Goal: Book appointment/travel/reservation

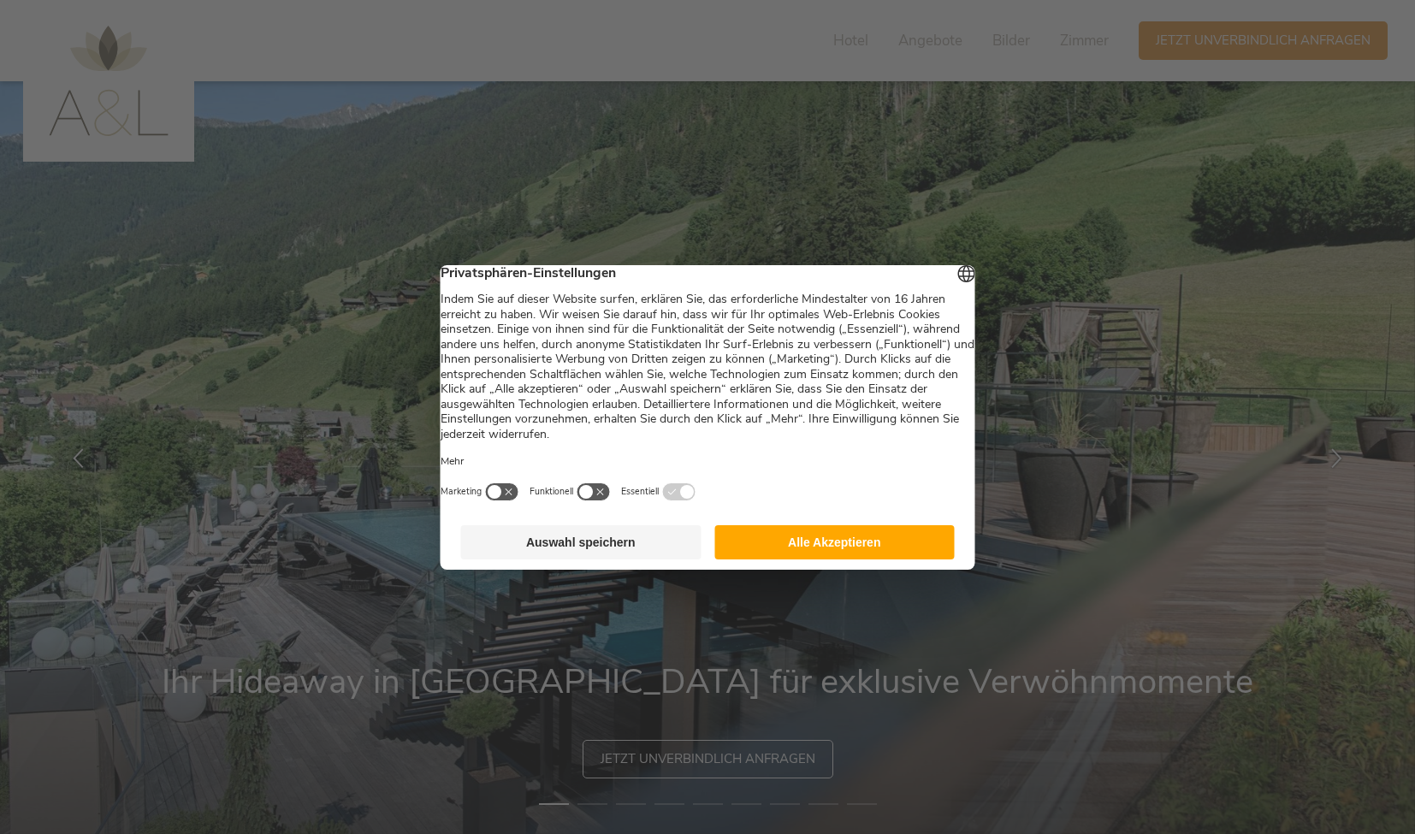
click at [867, 559] on button "Alle Akzeptieren" at bounding box center [834, 542] width 240 height 34
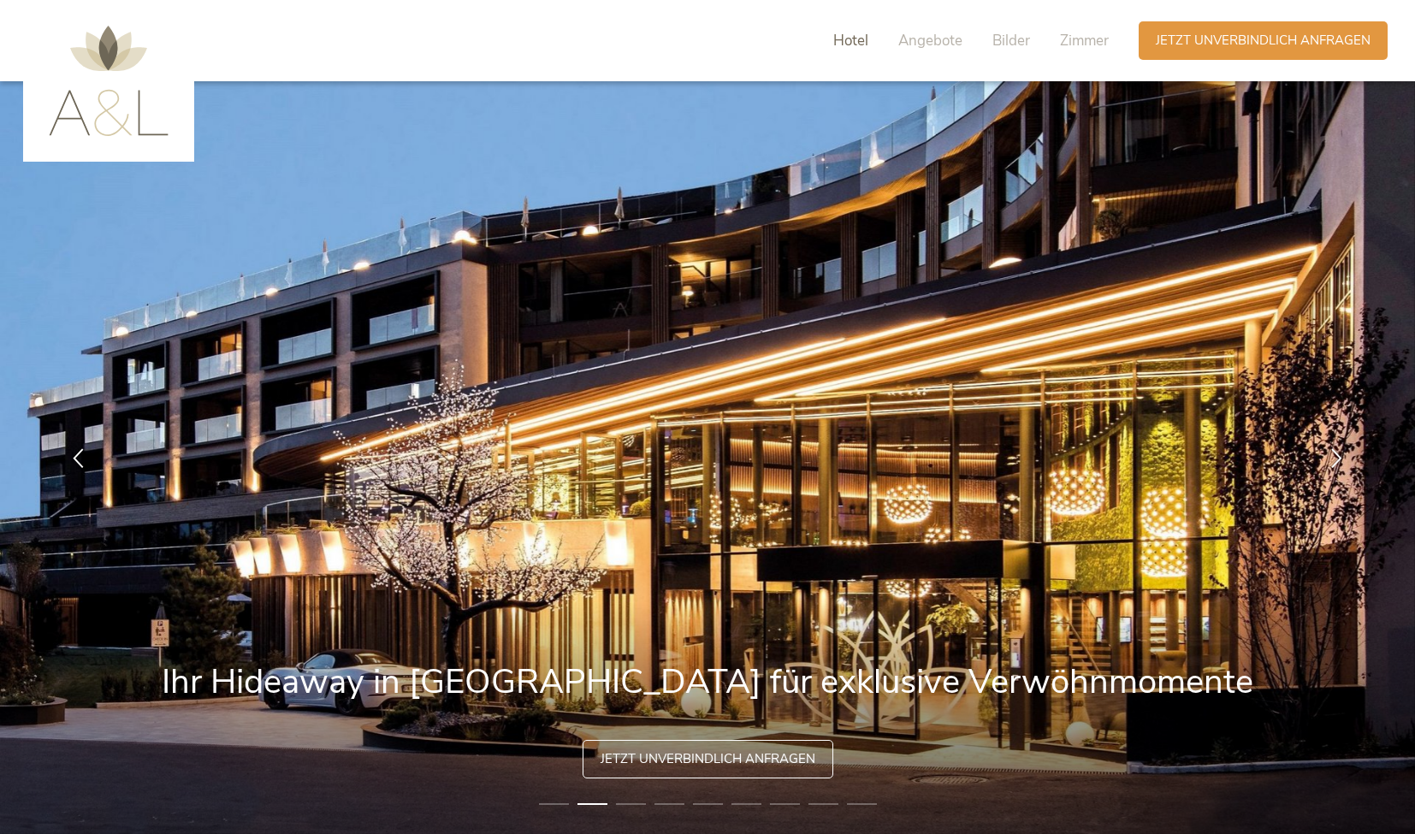
click at [850, 47] on span "Hotel" at bounding box center [850, 41] width 35 height 20
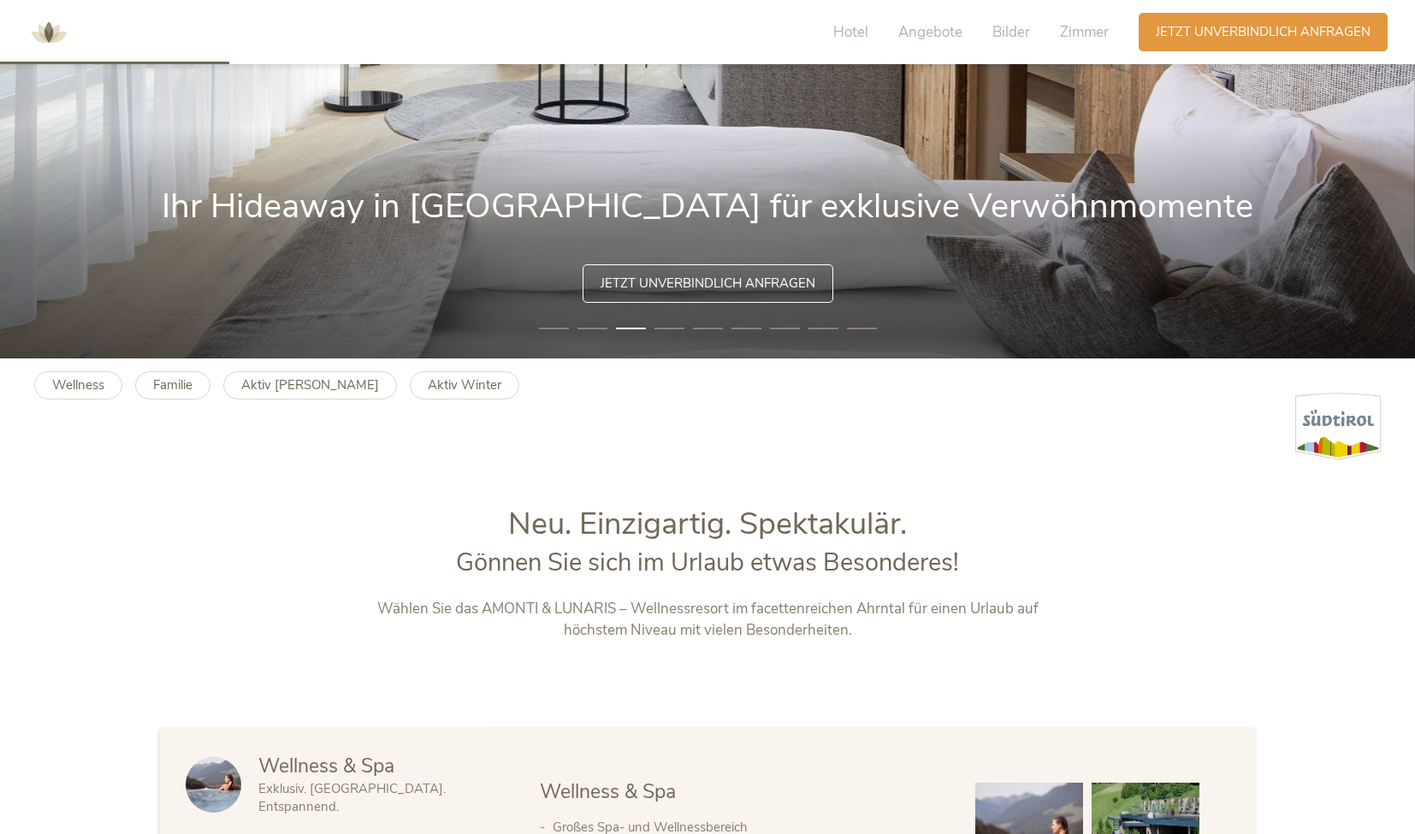
scroll to position [380, 0]
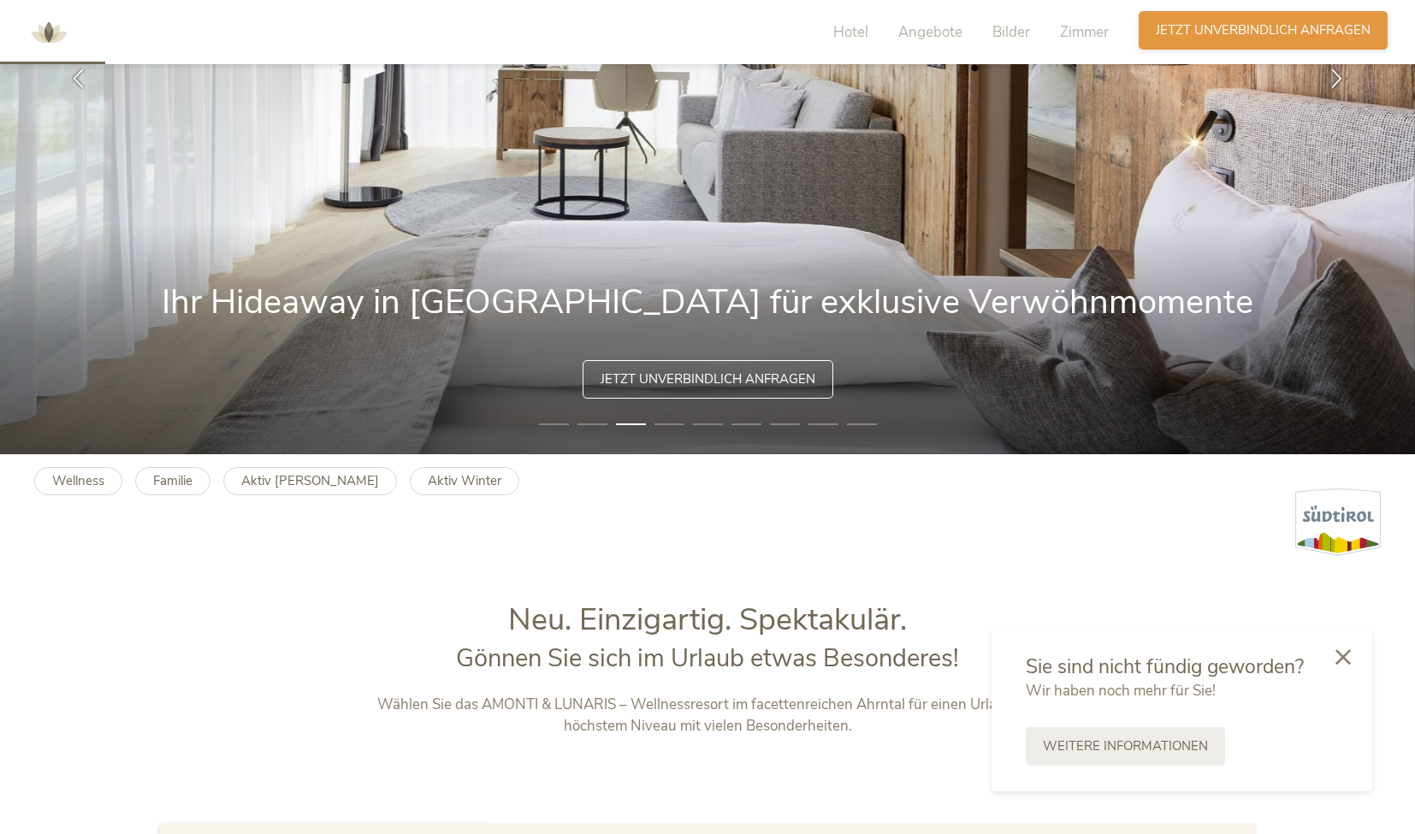
click at [1258, 34] on span "Jetzt unverbindlich anfragen" at bounding box center [1263, 30] width 215 height 18
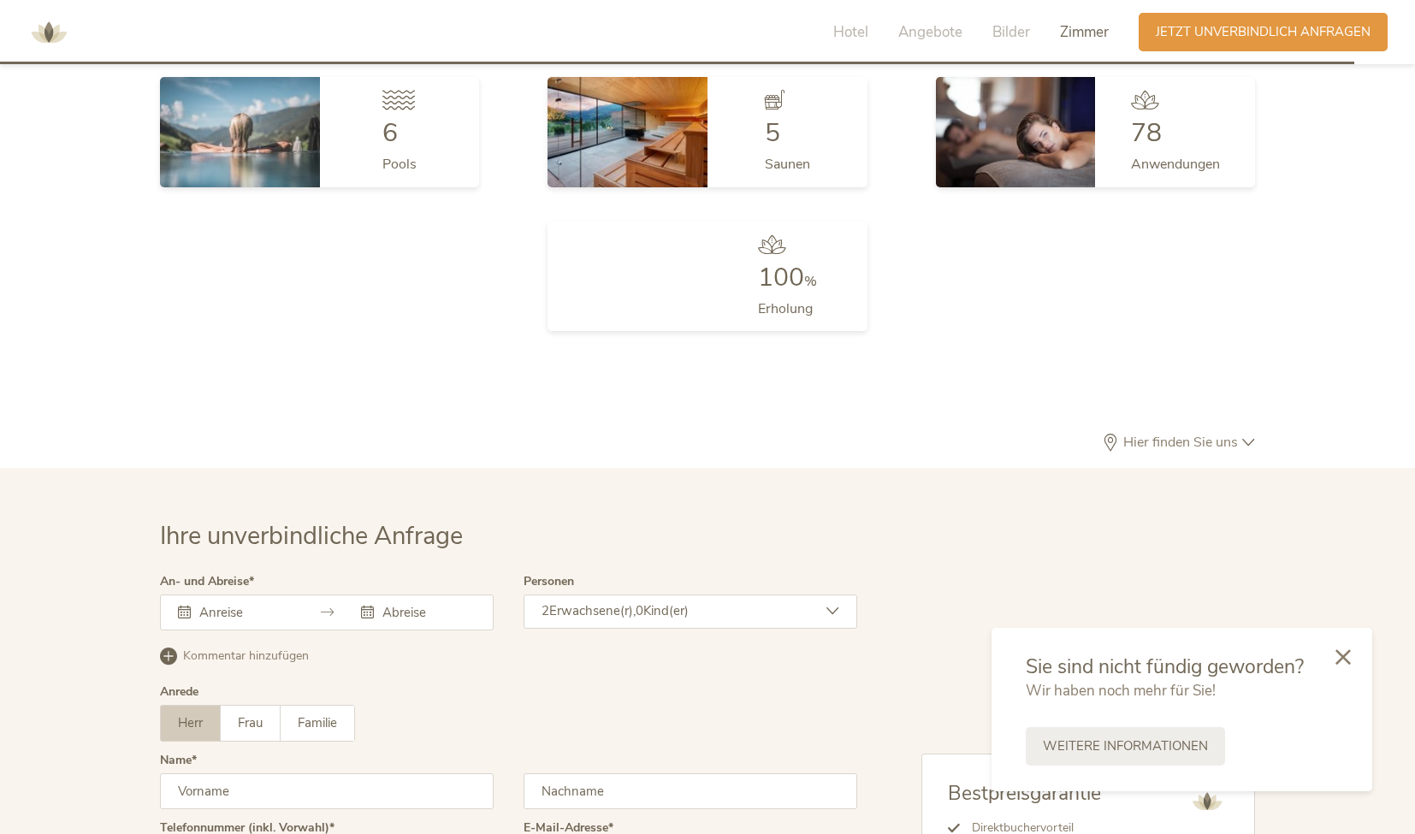
scroll to position [5117, 0]
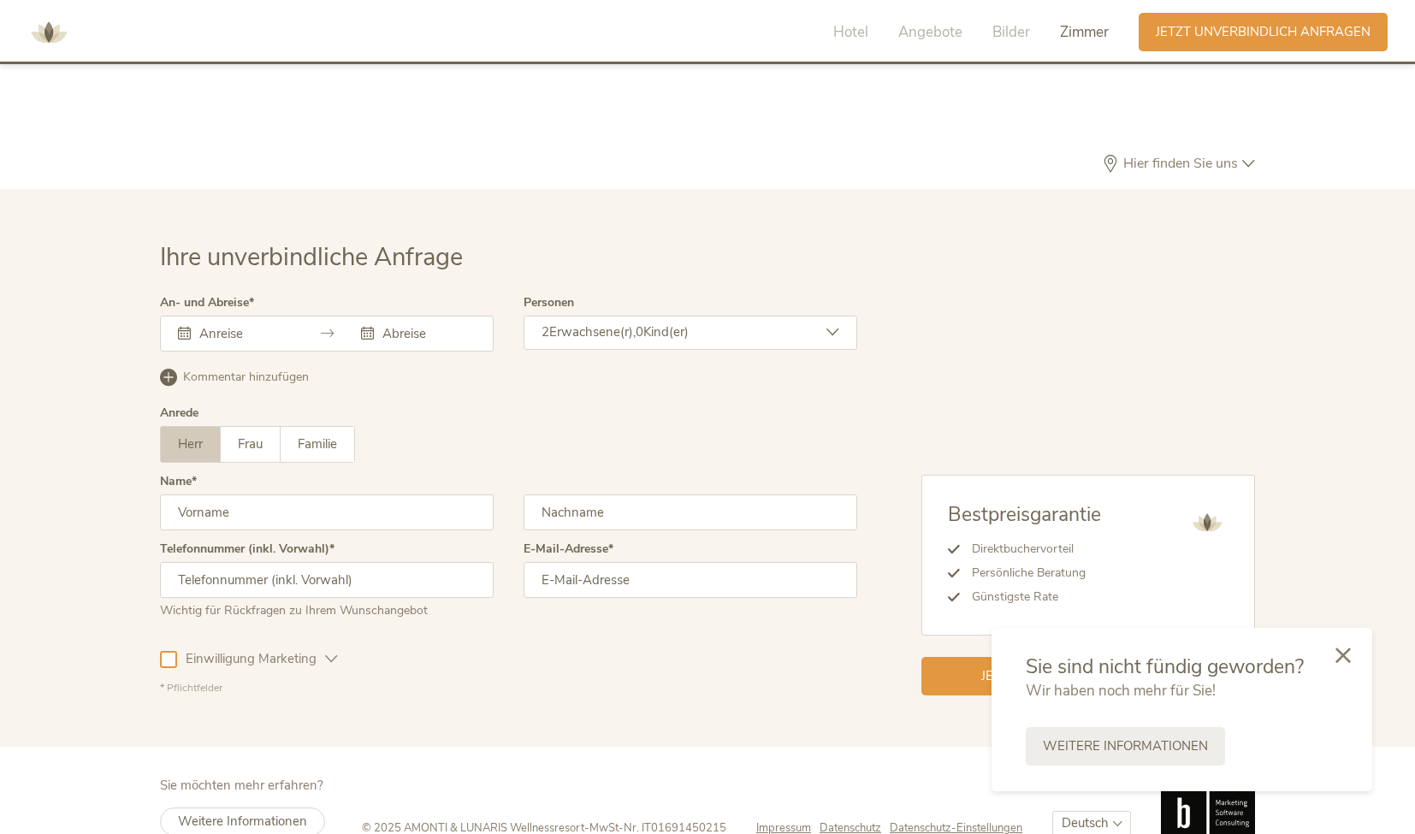
drag, startPoint x: 1350, startPoint y: 654, endPoint x: 1335, endPoint y: 661, distance: 16.9
click at [1350, 654] on icon at bounding box center [1342, 655] width 15 height 15
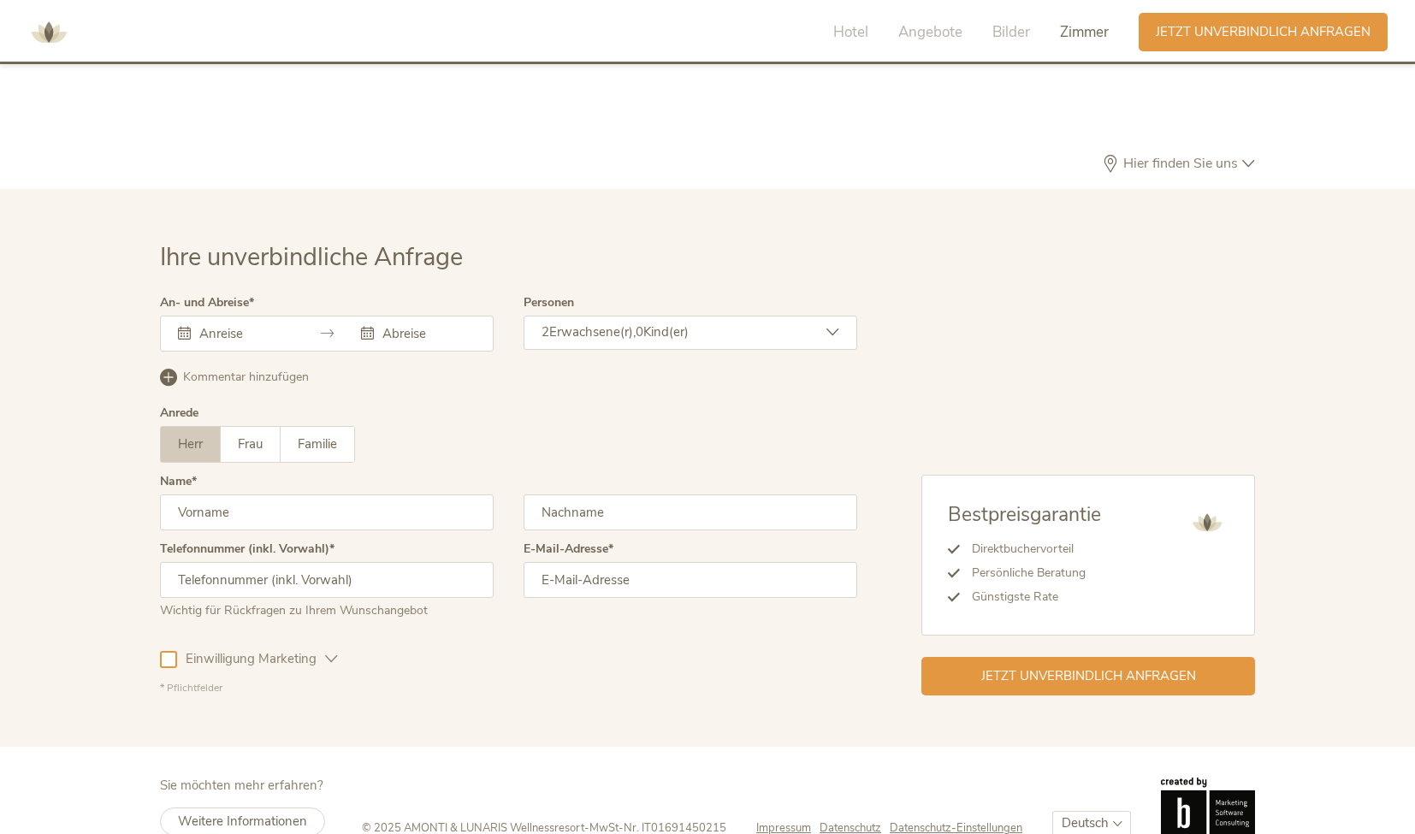
click at [204, 325] on input "text" at bounding box center [244, 333] width 98 height 17
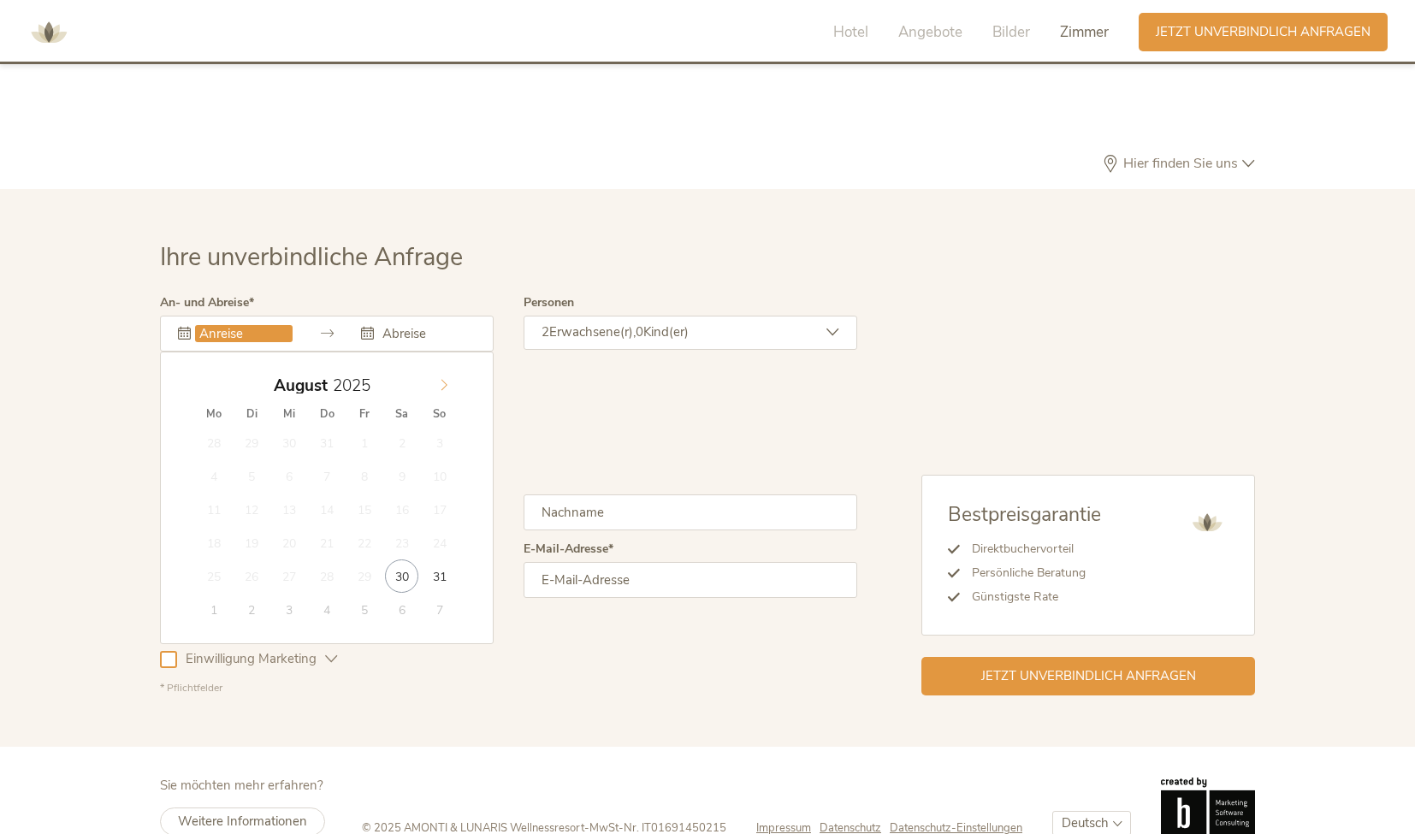
click at [445, 370] on span at bounding box center [443, 382] width 29 height 24
type input "31.12.2025"
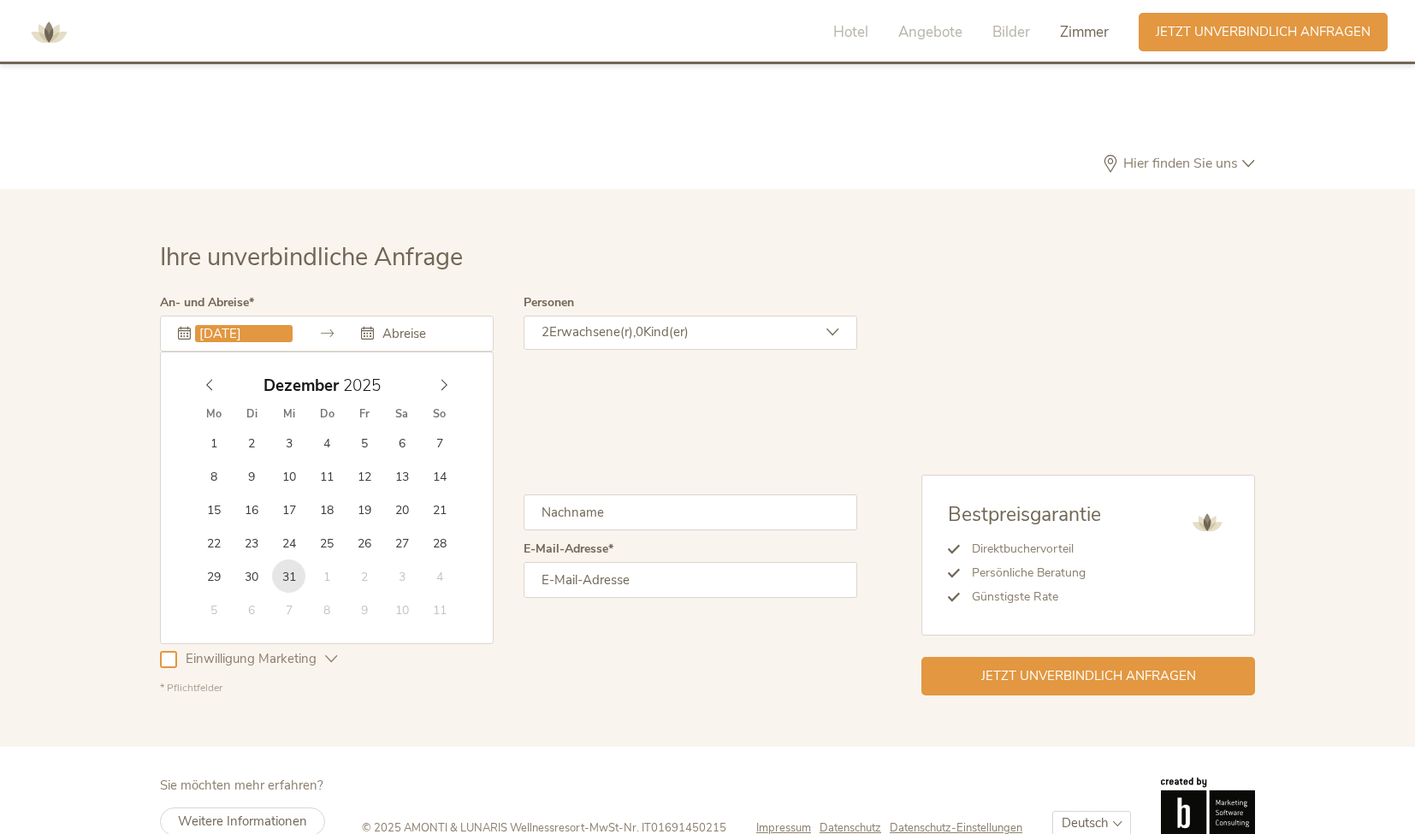
type input "2026"
click at [220, 325] on input "31.12.2025" at bounding box center [244, 333] width 98 height 17
type input "29.12.2025"
type input "2026"
click at [443, 379] on icon at bounding box center [444, 385] width 12 height 12
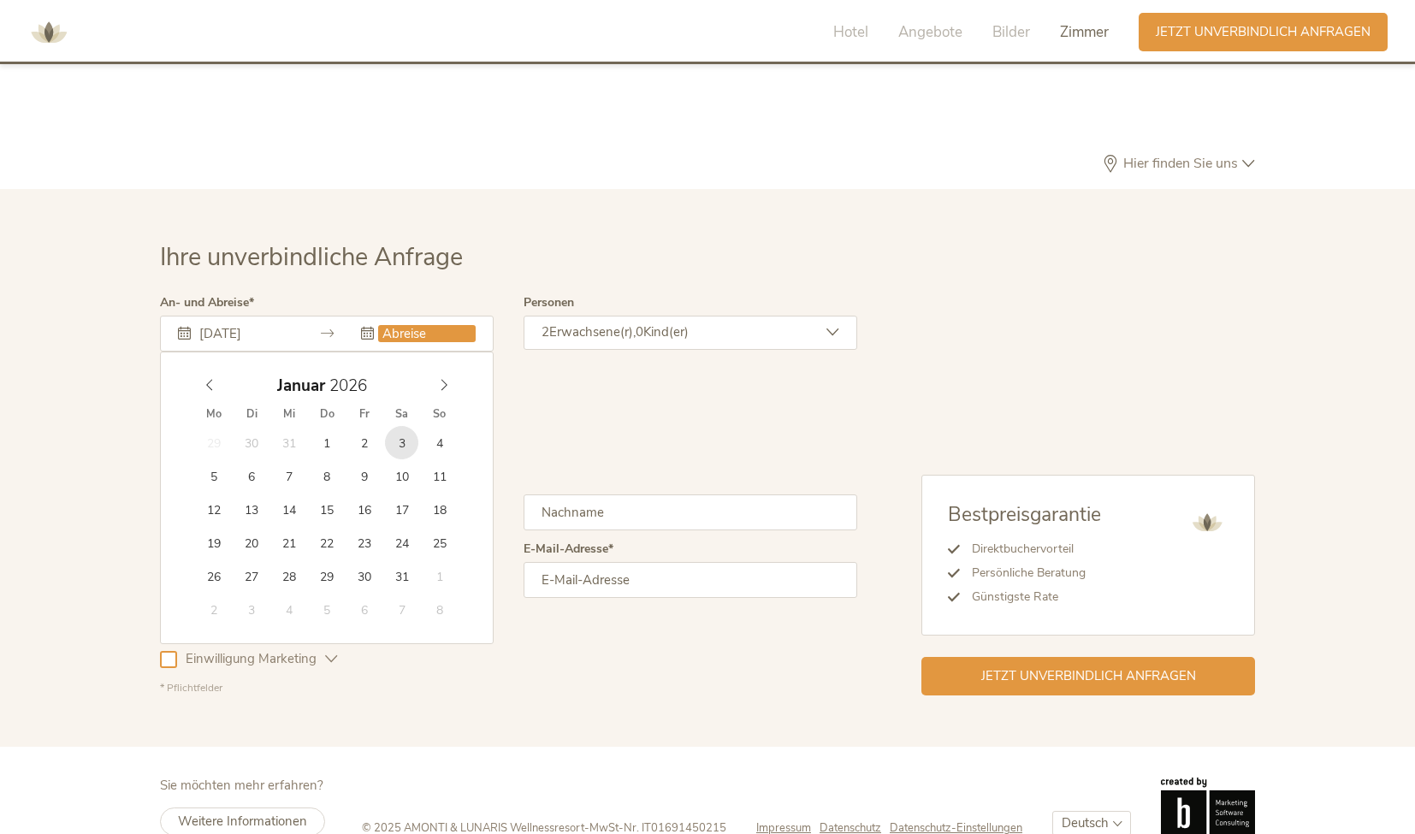
type input "03.01.2026"
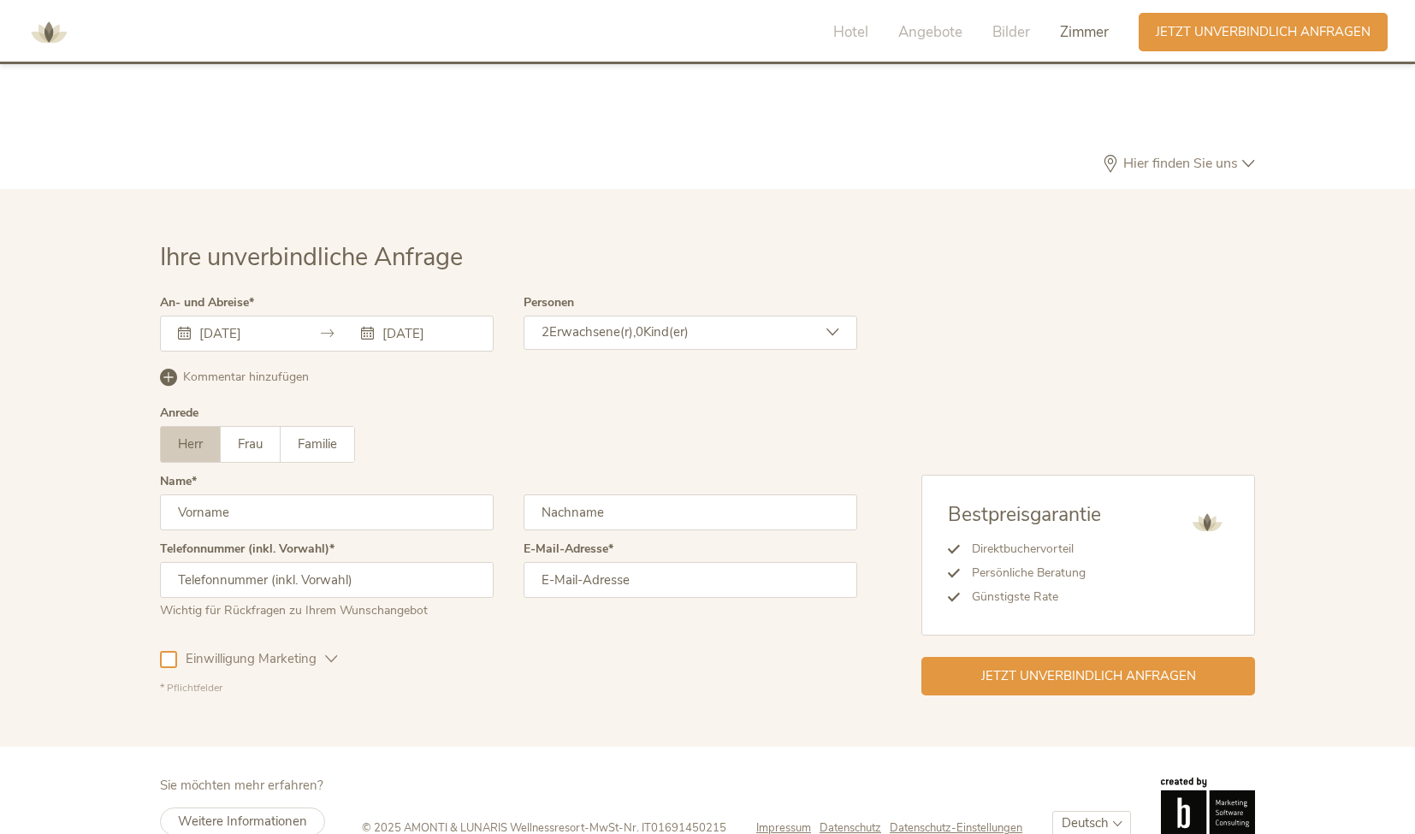
click at [831, 326] on icon at bounding box center [832, 332] width 13 height 13
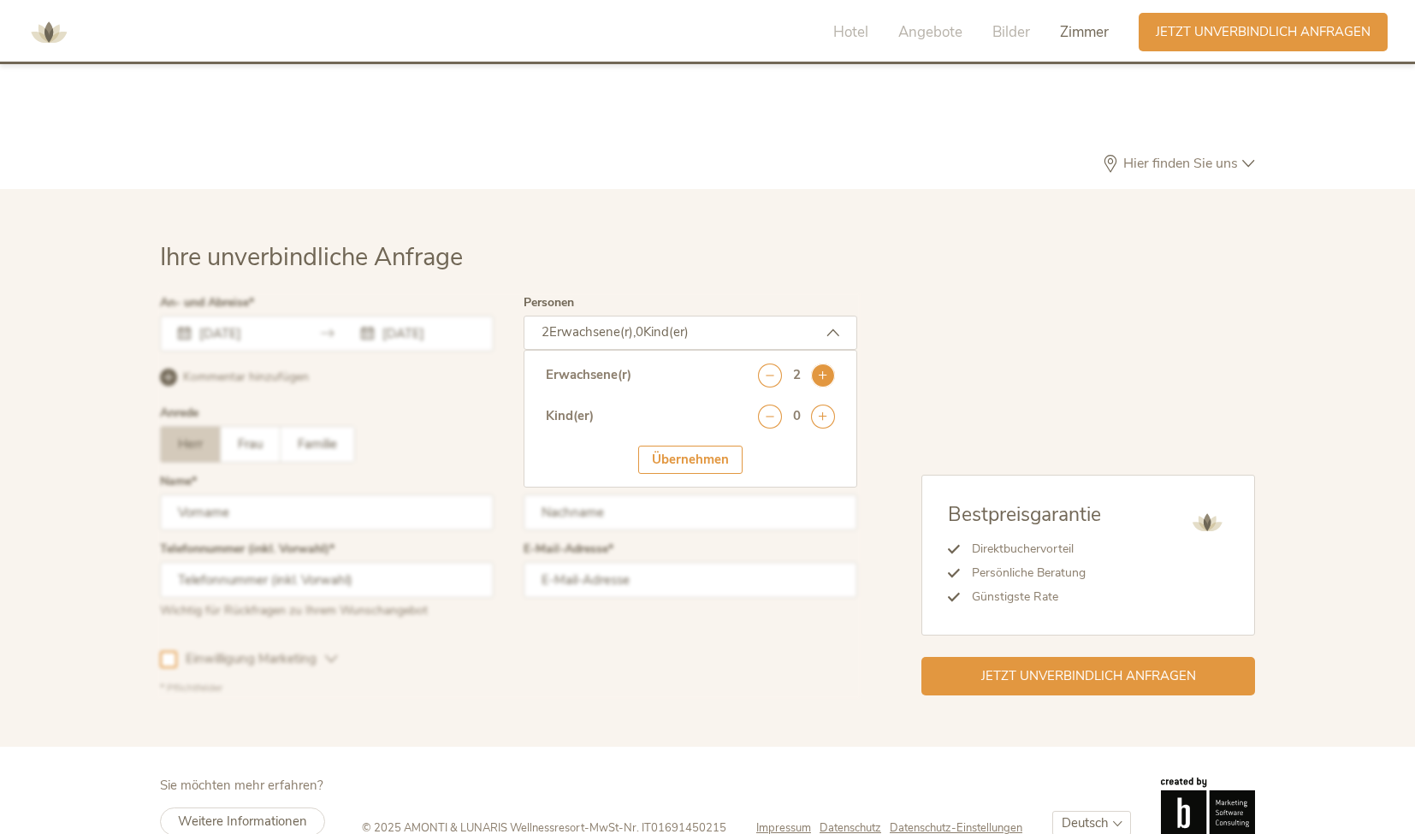
click at [826, 364] on icon at bounding box center [823, 376] width 24 height 24
click at [710, 446] on div "Übernehmen" at bounding box center [690, 460] width 104 height 28
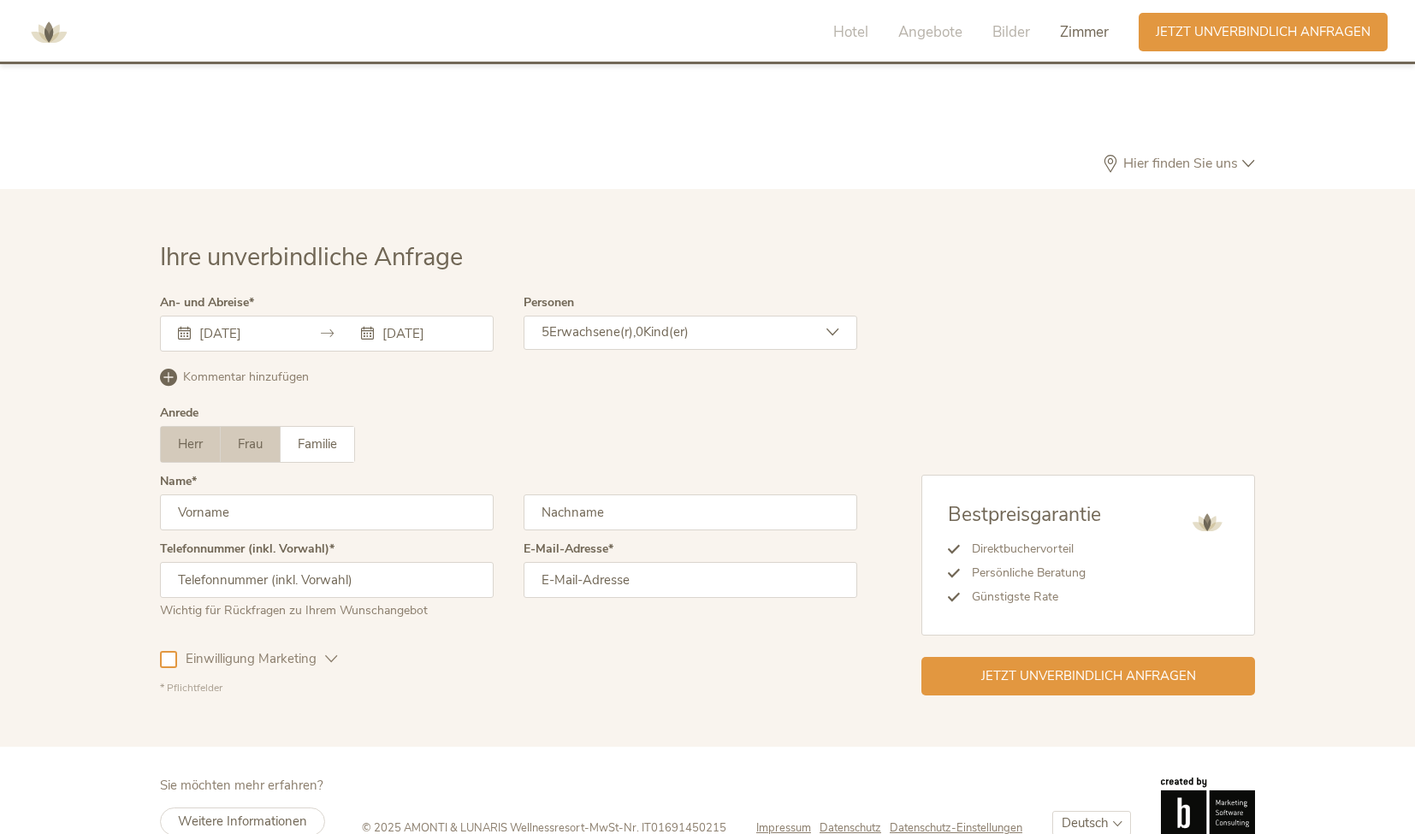
click at [249, 435] on span "Frau" at bounding box center [250, 443] width 25 height 17
drag, startPoint x: 231, startPoint y: 477, endPoint x: 240, endPoint y: 477, distance: 8.6
click at [231, 494] on input "text" at bounding box center [327, 512] width 334 height 36
type input "Bettina"
type input "Krambo"
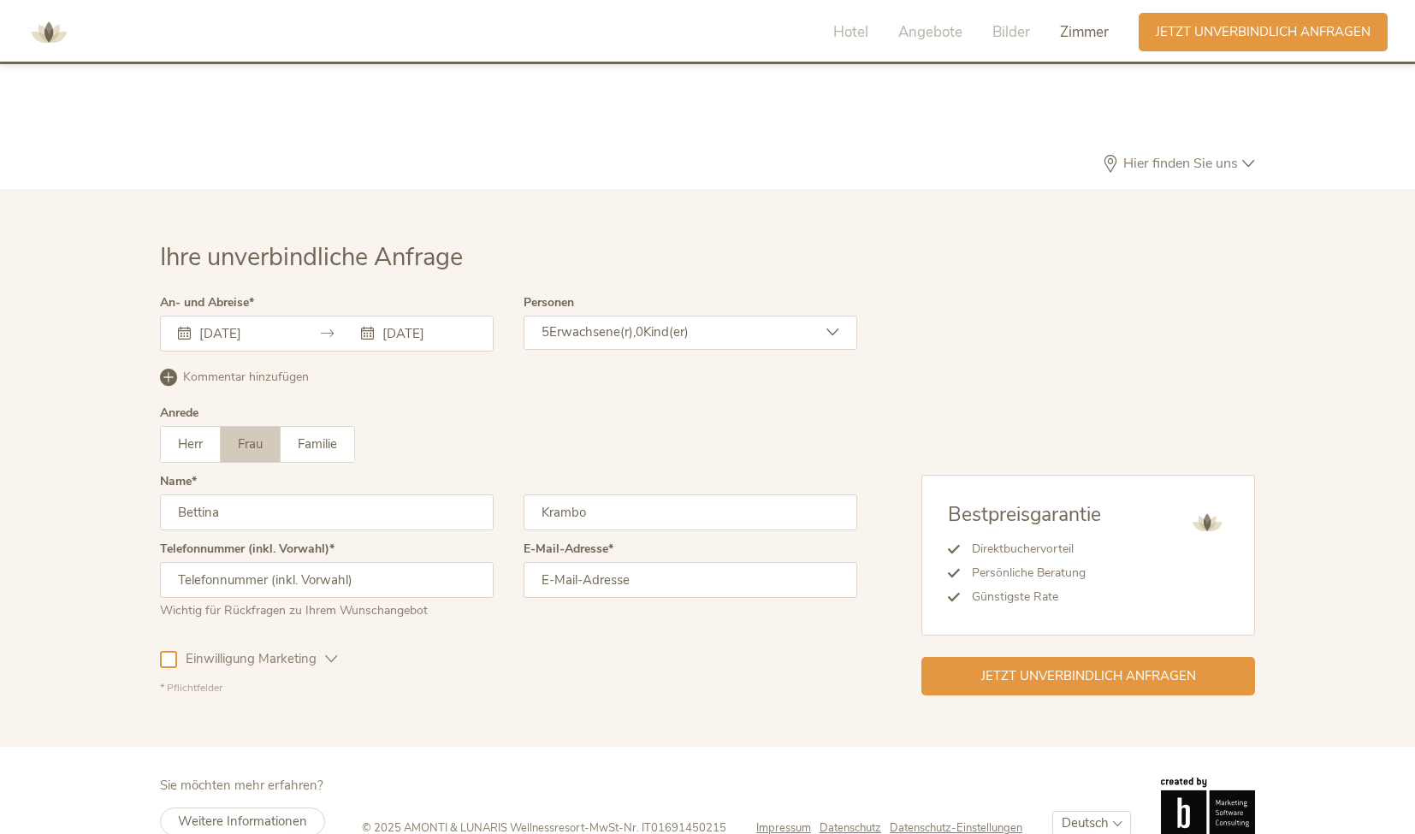
click at [304, 562] on input "text" at bounding box center [327, 580] width 334 height 36
type input "0"
type input "00491701640790"
click at [627, 562] on input "email" at bounding box center [691, 580] width 334 height 36
type input "bettina.krambo@gmx.de"
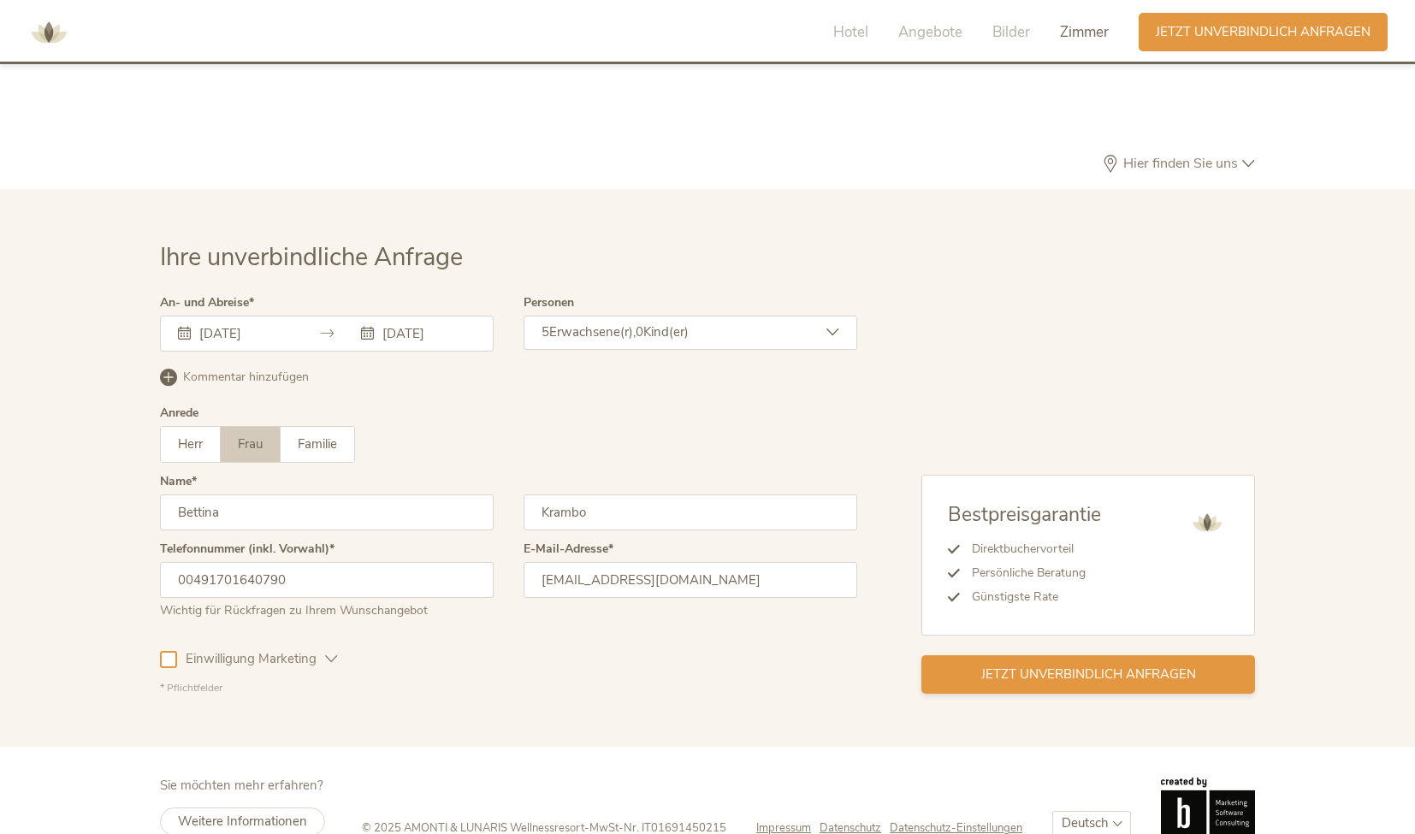
click at [1005, 666] on span "Jetzt unverbindlich anfragen" at bounding box center [1088, 675] width 215 height 18
